Goal: Check status: Check status

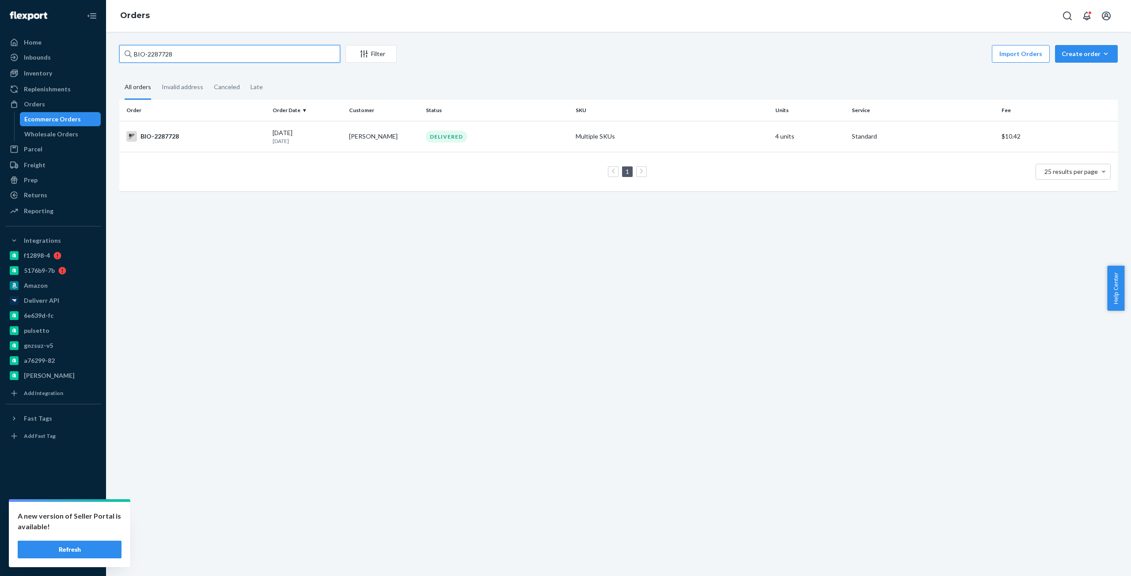
click at [163, 53] on input "BIO-2287728" at bounding box center [229, 54] width 221 height 18
paste input "72181"
type input "BIO- 721818"
click at [210, 137] on div "BIO-721818" at bounding box center [195, 136] width 139 height 11
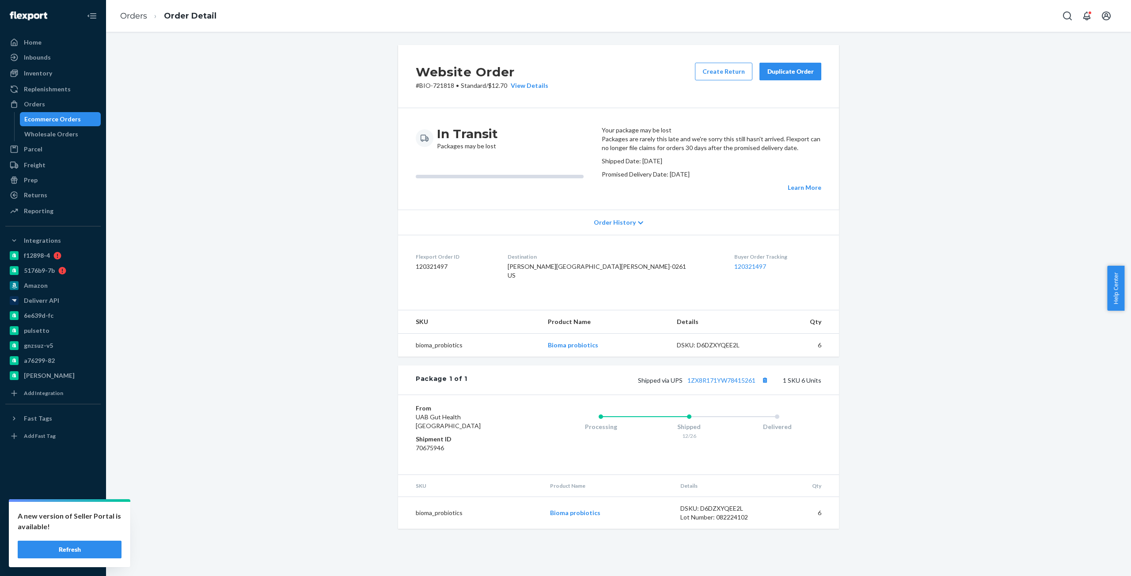
click at [638, 226] on icon at bounding box center [640, 223] width 5 height 6
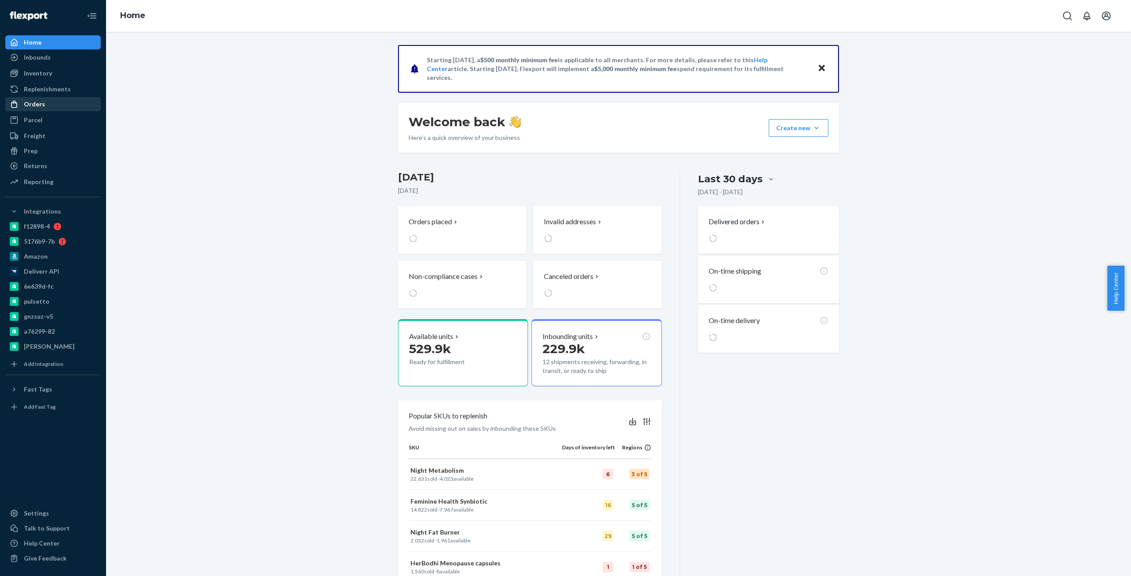
click at [64, 103] on div "Orders" at bounding box center [53, 104] width 94 height 12
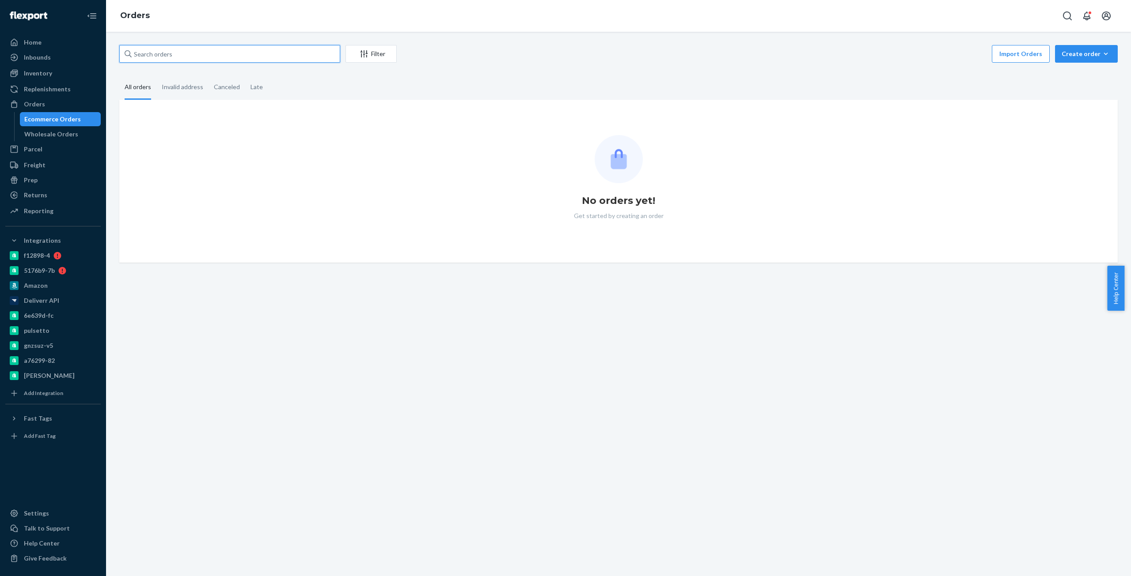
click at [308, 56] on input "text" at bounding box center [229, 54] width 221 height 18
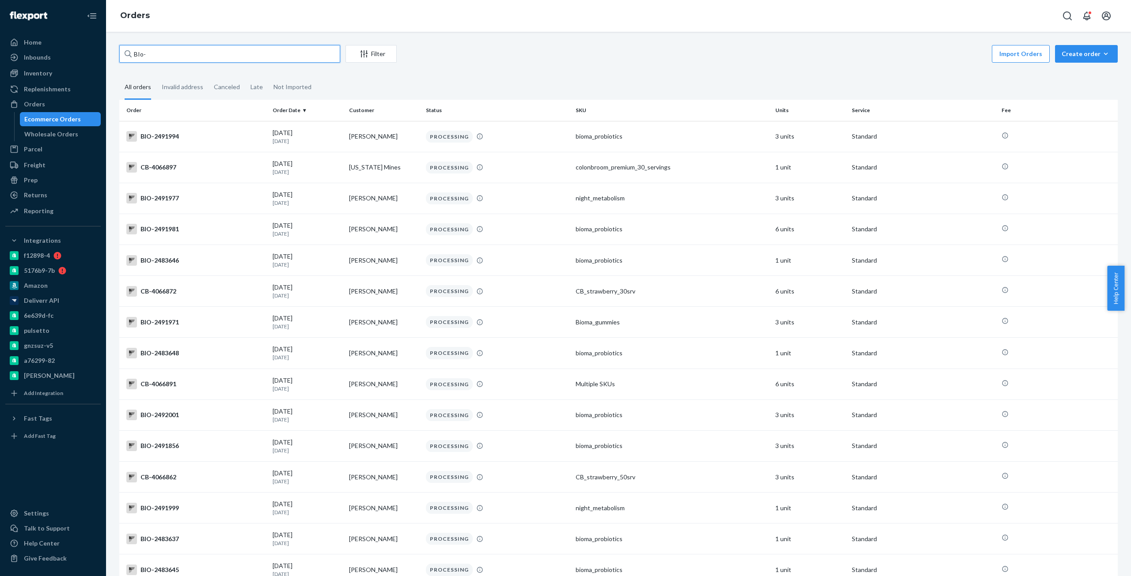
paste input "2328755"
type input "BIo- 2328755"
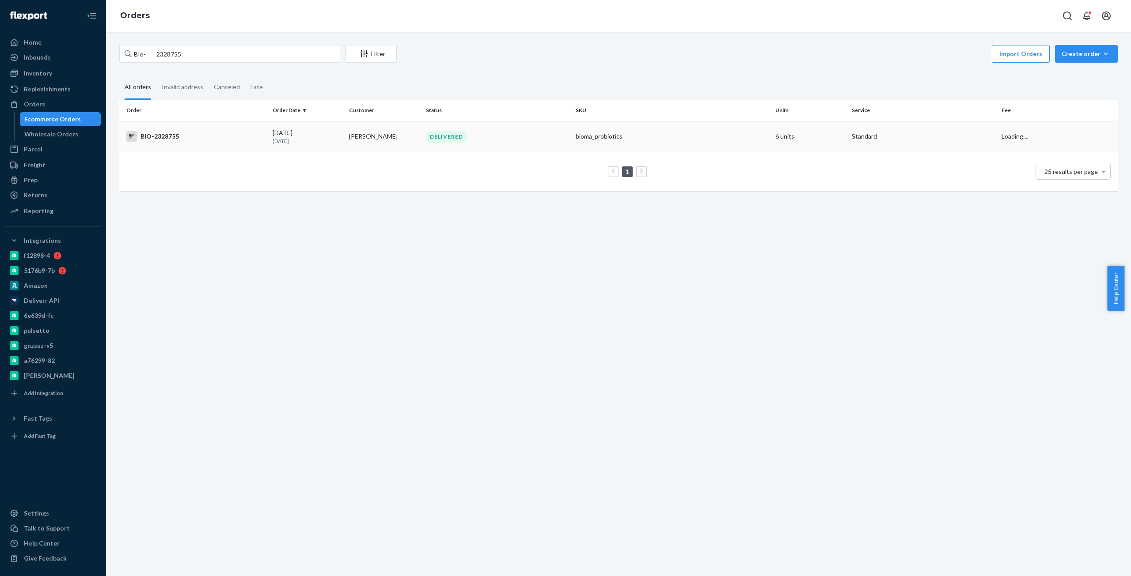
click at [152, 136] on div "BIO-2328755" at bounding box center [195, 136] width 139 height 11
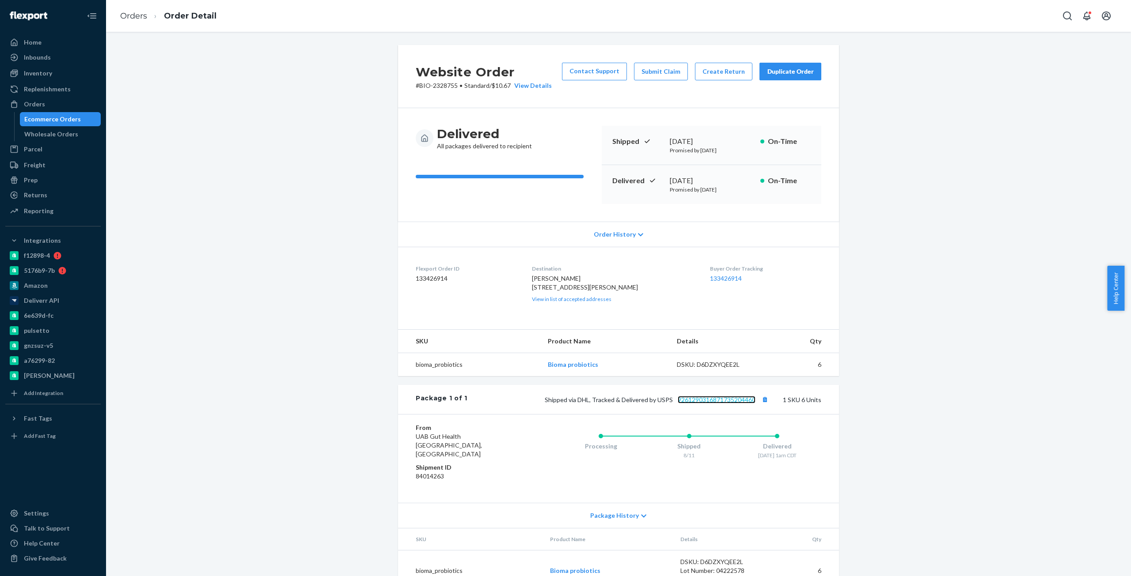
click at [723, 404] on link "9261290316871735204460" at bounding box center [717, 400] width 78 height 8
click at [709, 182] on div "[DATE]" at bounding box center [711, 181] width 83 height 10
click at [678, 178] on div "[DATE]" at bounding box center [711, 181] width 83 height 10
copy div "[DATE]"
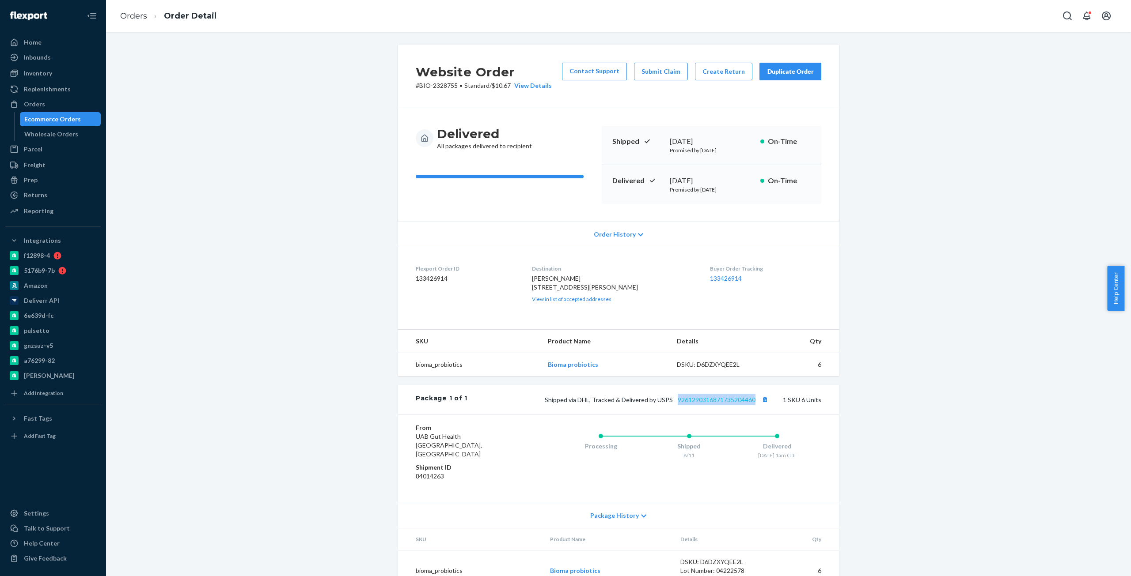
copy link "9261290316871735204460"
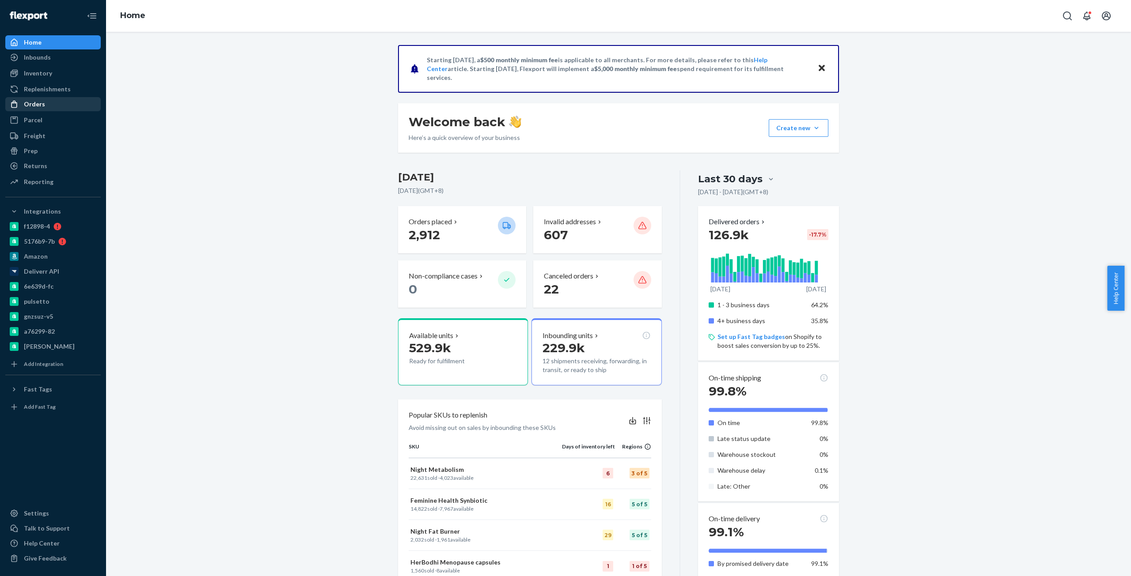
click at [58, 109] on div "Orders" at bounding box center [53, 104] width 94 height 12
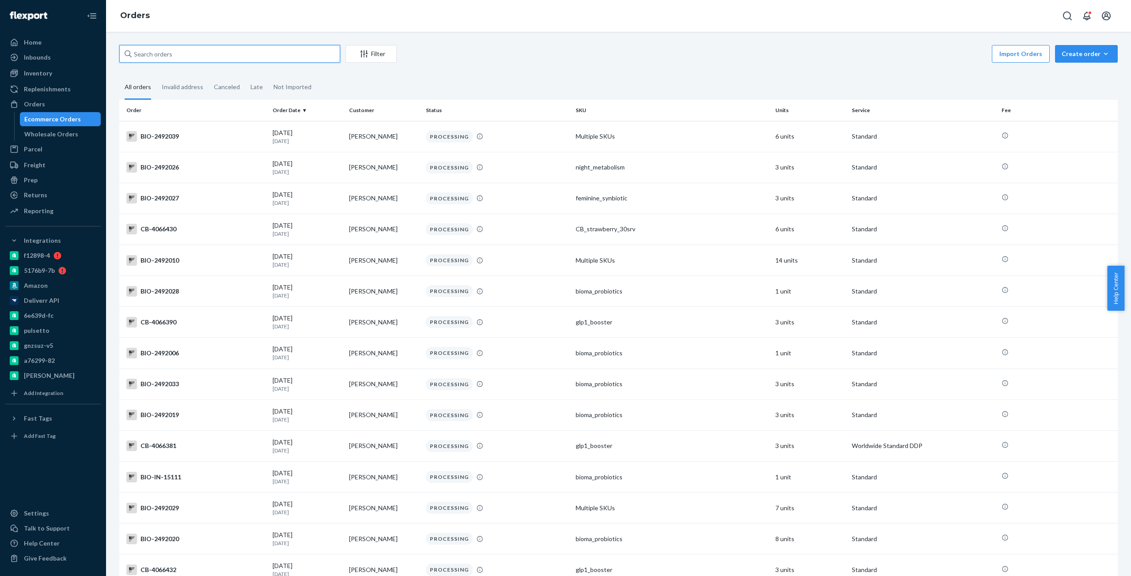
click at [243, 53] on input "text" at bounding box center [229, 54] width 221 height 18
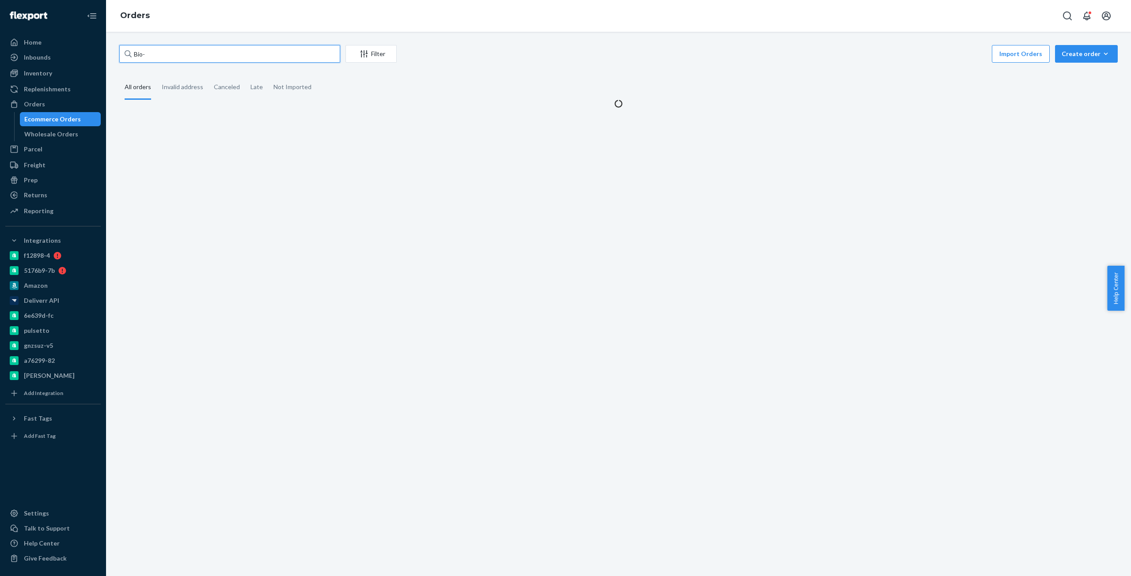
paste input "2349242"
type input "Bio-2349242"
paste input "Bio-2349242"
type input "Bio-2349242"
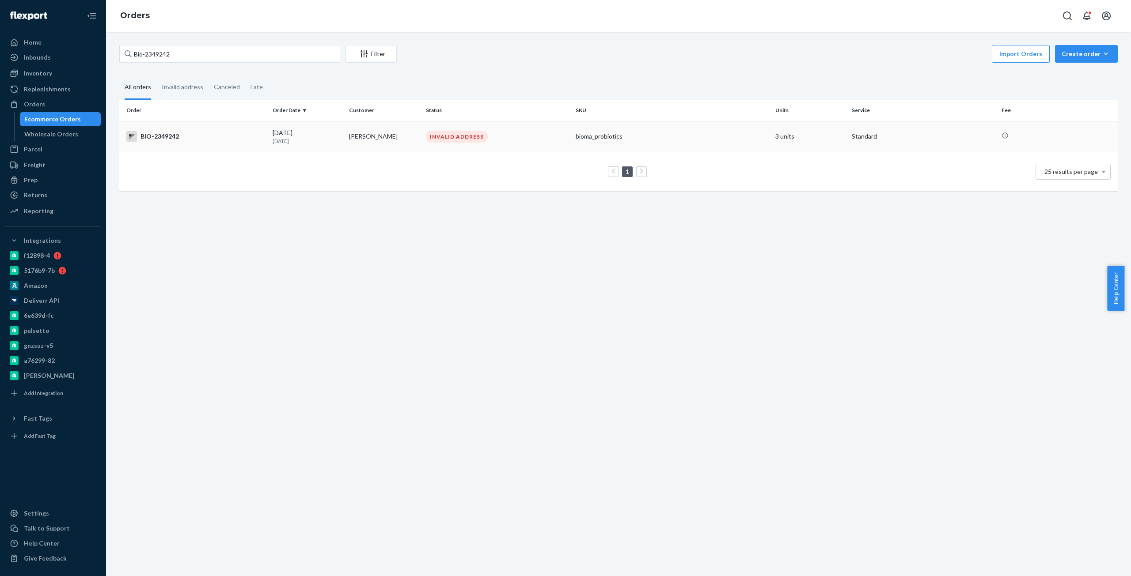
click at [189, 133] on div "BIO-2349242" at bounding box center [195, 136] width 139 height 11
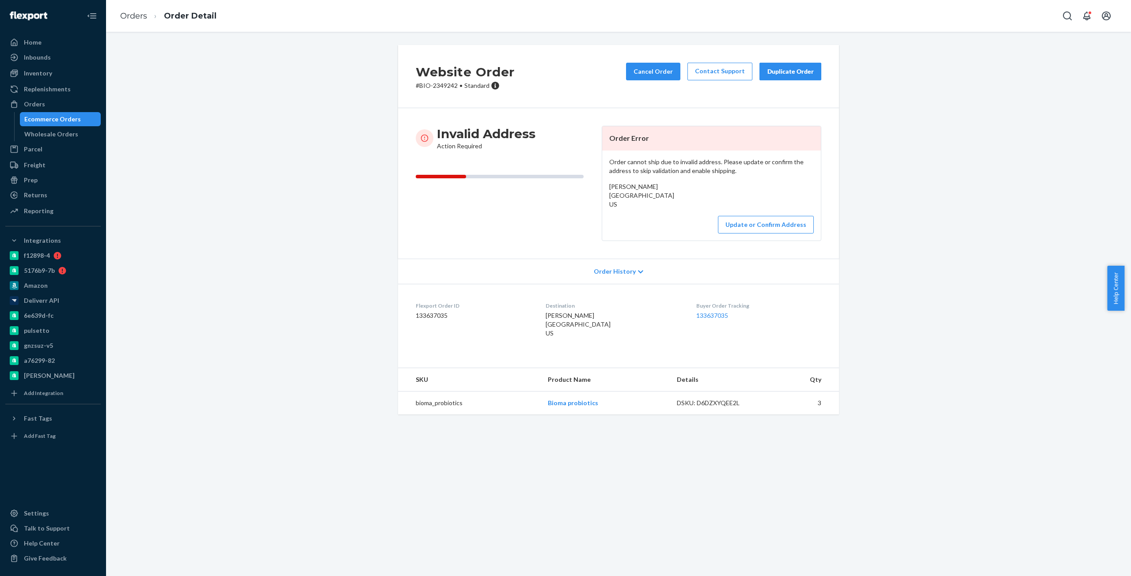
copy span "Cheryl Hiatt Bur Oak Lane, The Pinery, CO 80134 US"
drag, startPoint x: 590, startPoint y: 346, endPoint x: 540, endPoint y: 325, distance: 54.4
click at [540, 325] on dl "Flexport Order ID 133637035 Destination Cheryl Hiatt Bur Oak Lane, The Pinery, …" at bounding box center [618, 321] width 441 height 75
drag, startPoint x: 350, startPoint y: 82, endPoint x: 369, endPoint y: 77, distance: 20.1
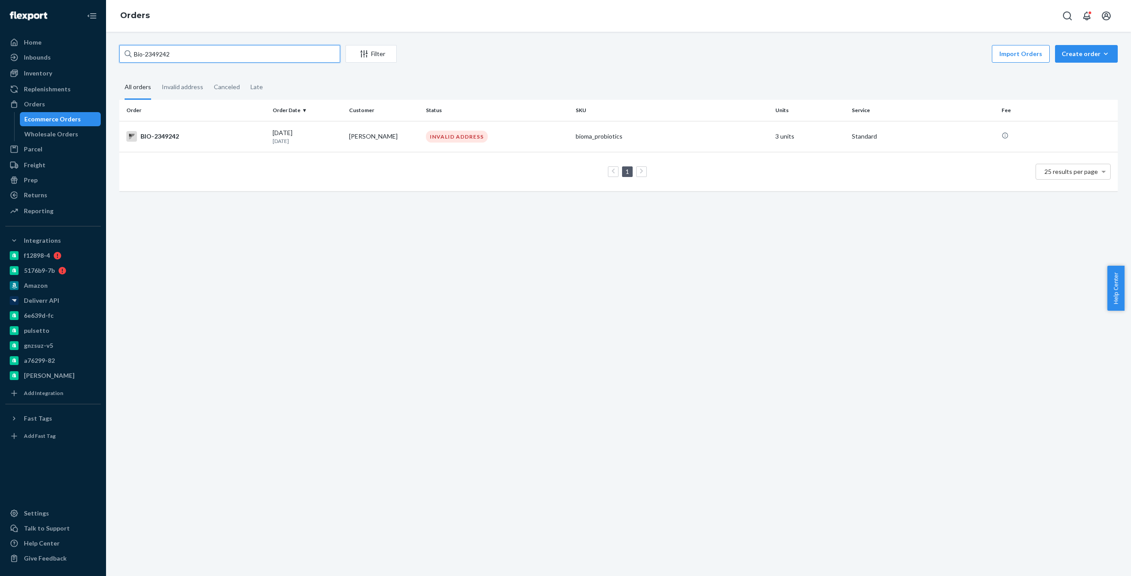
click at [162, 51] on input "Bio-2349242" at bounding box center [229, 54] width 221 height 18
paste input "78780"
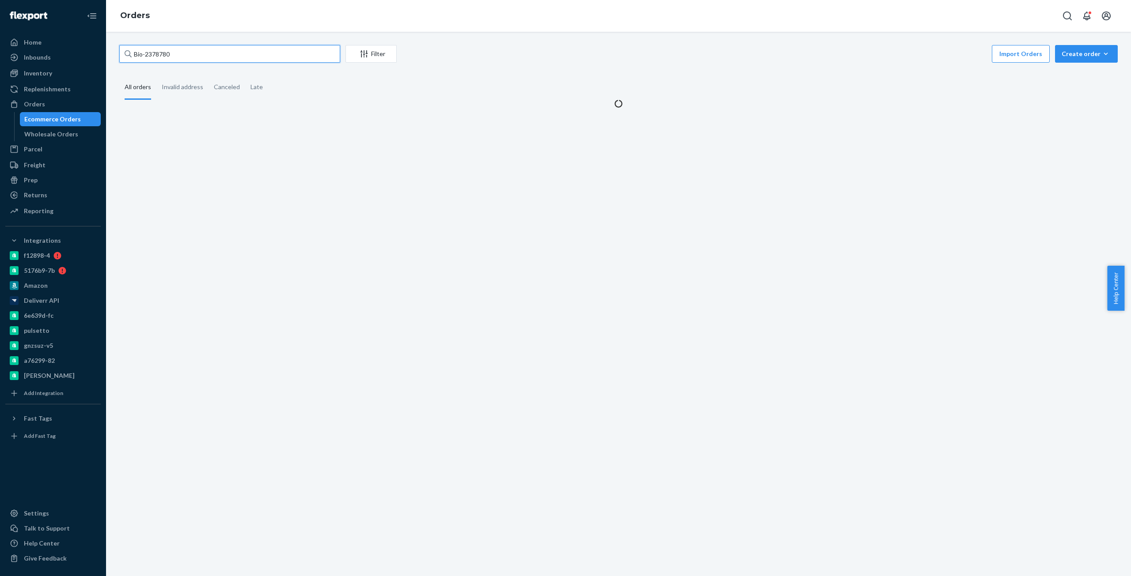
type input "Bio-2378780"
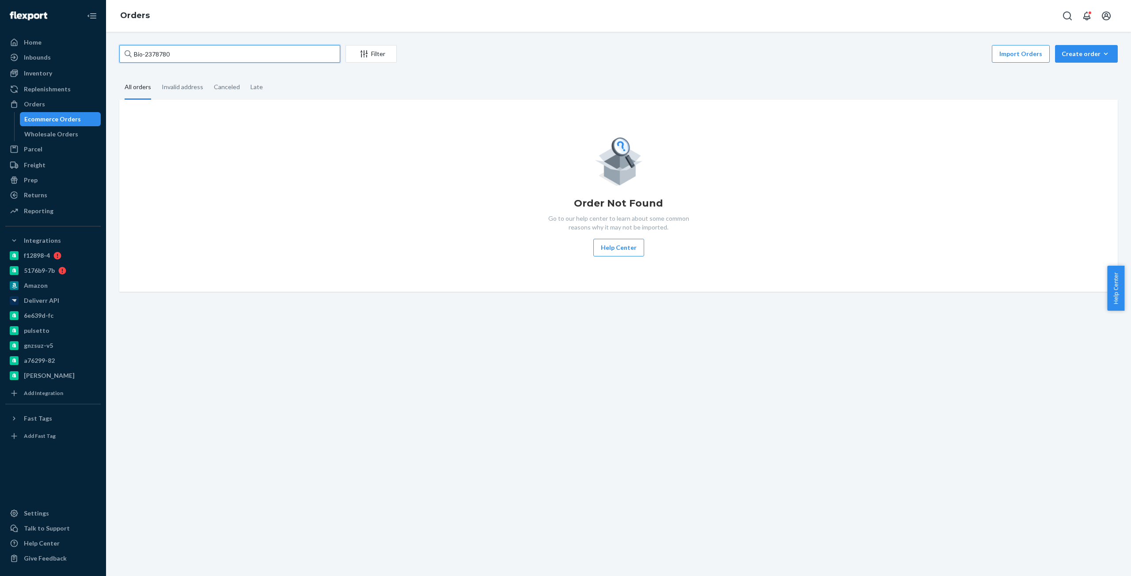
click at [156, 54] on input "Bio-2378780" at bounding box center [229, 54] width 221 height 18
